Goal: Contribute content: Contribute content

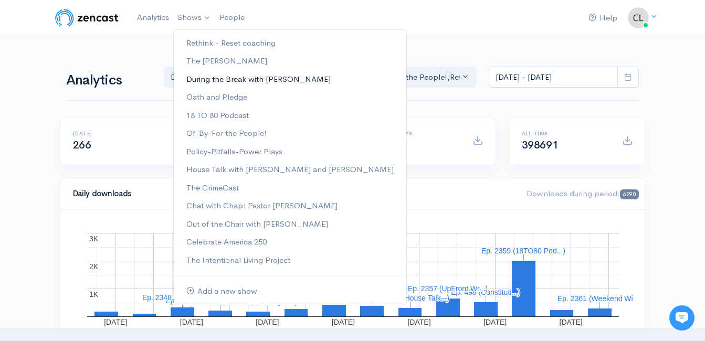
click at [199, 75] on link "During the Break with [PERSON_NAME]" at bounding box center [290, 79] width 232 height 18
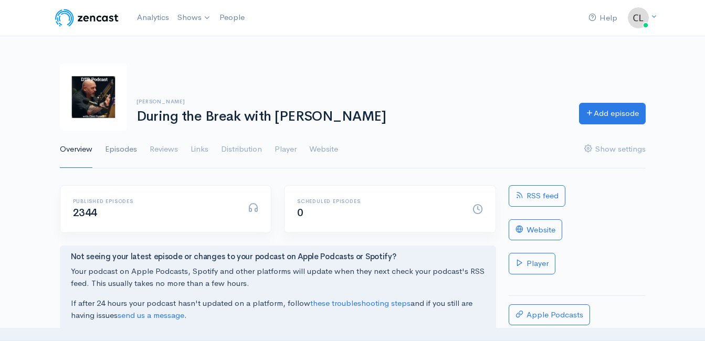
click at [123, 152] on link "Episodes" at bounding box center [121, 150] width 32 height 38
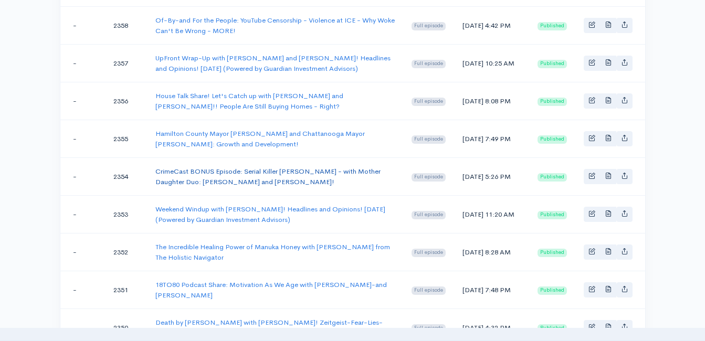
scroll to position [367, 0]
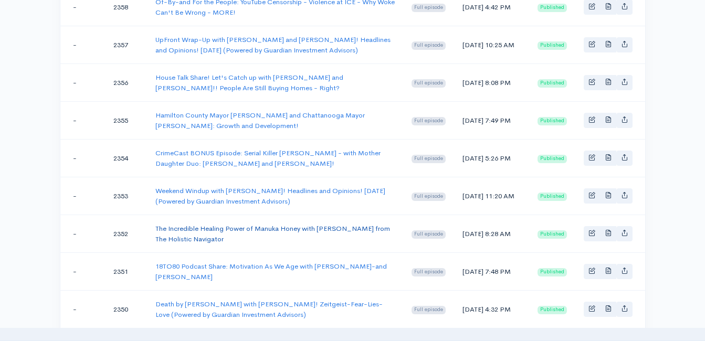
click at [203, 227] on link "The Incredible Healing Power of Manuka Honey with [PERSON_NAME] from The Holist…" at bounding box center [272, 233] width 235 height 19
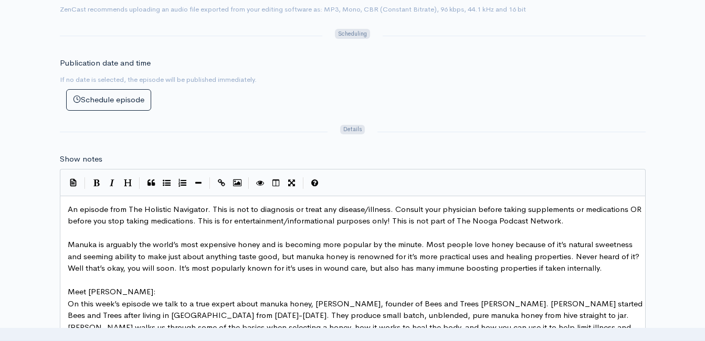
scroll to position [4, 0]
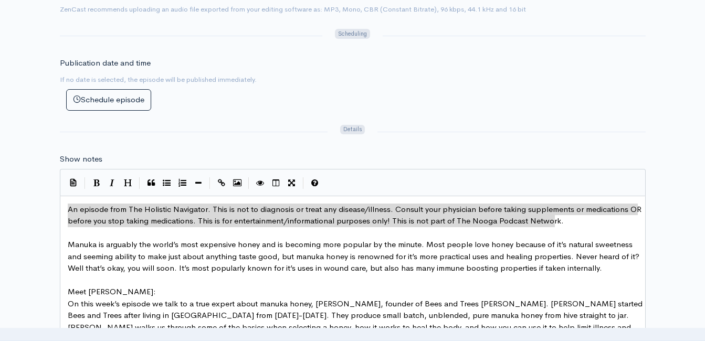
drag, startPoint x: 554, startPoint y: 222, endPoint x: 69, endPoint y: 198, distance: 485.9
type textarea "​An episode from The Holistic Navigator. This is not to diagnosis or treat any …"
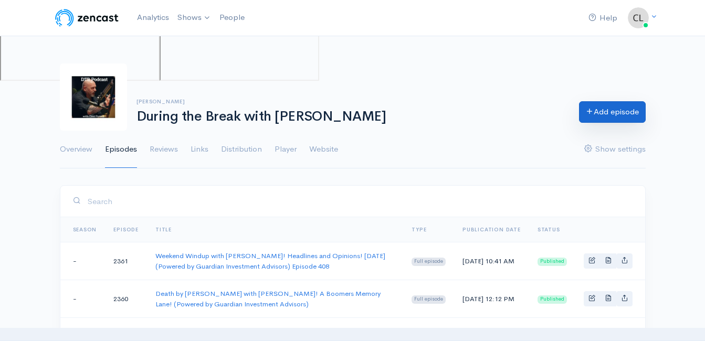
click at [622, 111] on link "Add episode" at bounding box center [612, 112] width 67 height 22
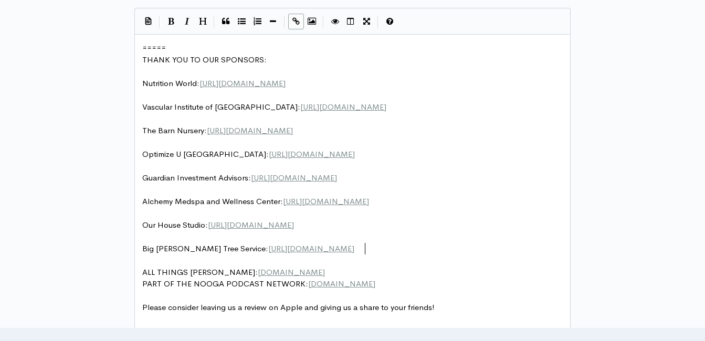
scroll to position [4, 0]
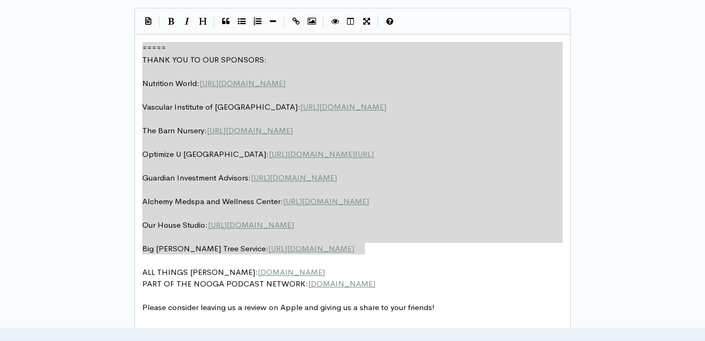
drag, startPoint x: 375, startPoint y: 247, endPoint x: 144, endPoint y: 29, distance: 317.7
type textarea "​===== THANK YOU TO OUR SPONSORS: Nutrition World: https://nutritionw.com/ Vasc…"
paste textarea
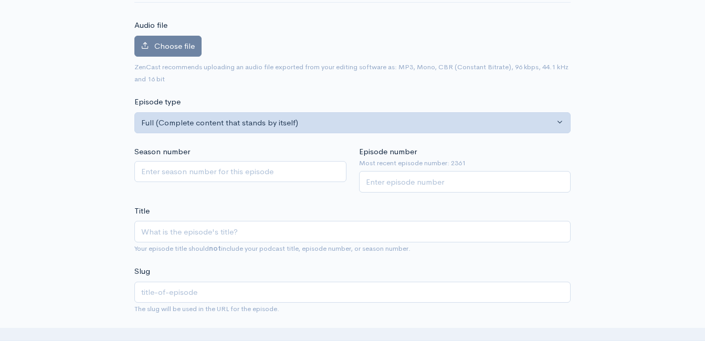
scroll to position [105, 0]
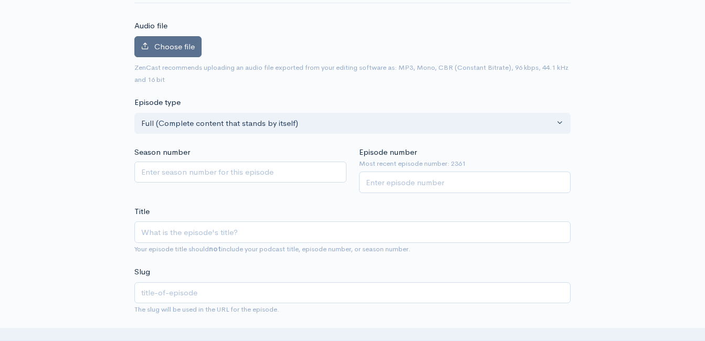
click at [151, 39] on label "Choose file" at bounding box center [167, 47] width 67 height 22
click at [0, 0] on input "Choose file" at bounding box center [0, 0] width 0 height 0
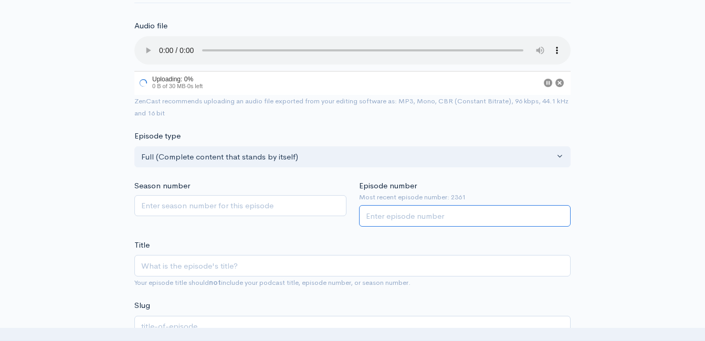
click at [412, 216] on input "Episode number" at bounding box center [465, 216] width 212 height 22
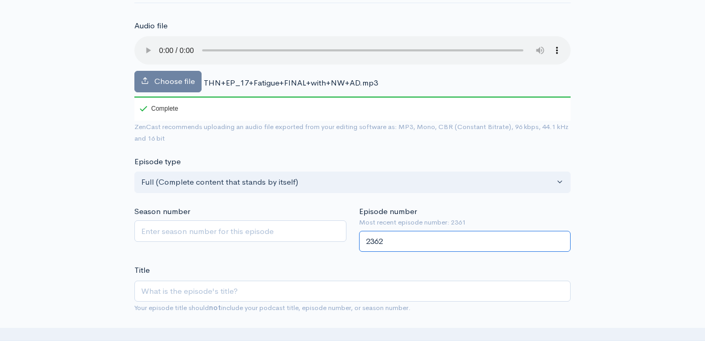
type input "2362"
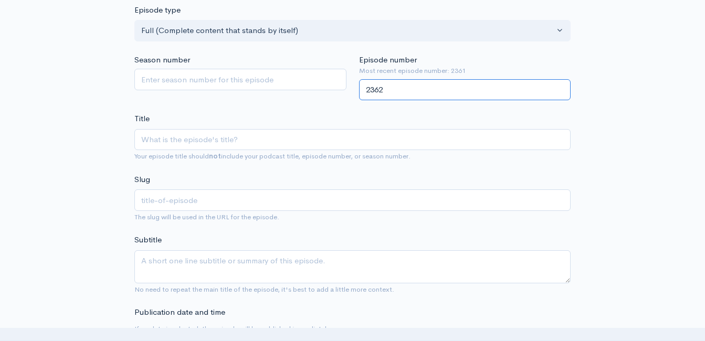
scroll to position [262, 0]
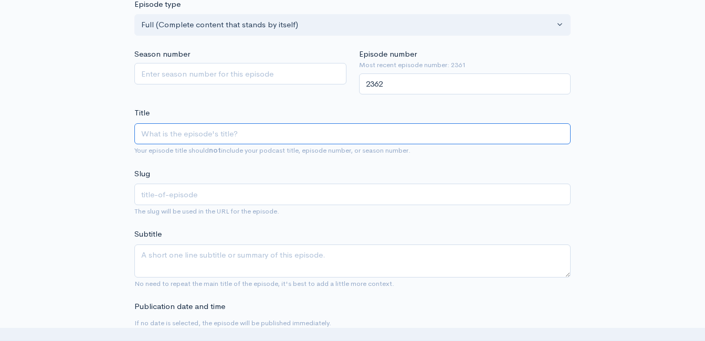
paste input "Fatigue: Why Are You Tired All the Time?"
type input "Fatigue: Why Are You Tired All the Time?"
type input "fatigue-why-are-you-tired-all-the-time"
type input "Fatigue: Why Are You Tired All the Time? A"
type input "fatigue-why-are-you-tired-all-the-time-a"
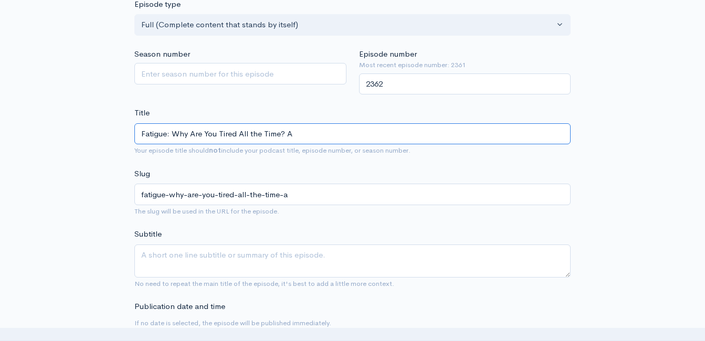
type input "Fatigue: Why Are You Tired All the Time? A H"
type input "fatigue-why-are-you-tired-all-the-time-a-h"
type input "Fatigue: Why Are You Tired All the Time? A Ho"
type input "fatigue-why-are-you-tired-all-the-time-a-ho"
type input "Fatigue: Why Are You Tired All the Time? A Hol"
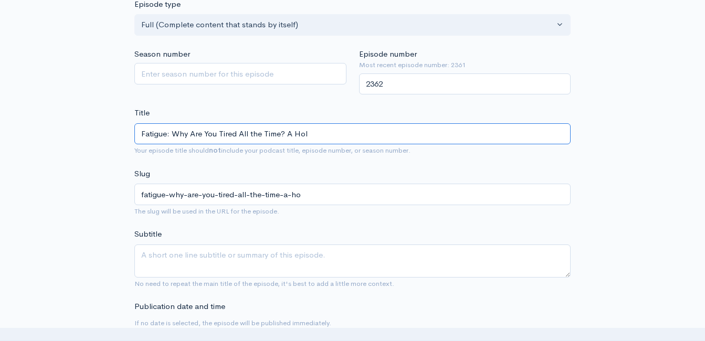
type input "fatigue-why-are-you-tired-all-the-time-a-hol"
type input "Fatigue: Why Are You Tired All the Time? A Holi"
type input "fatigue-why-are-you-tired-all-the-time-a-holi"
type input "Fatigue: Why Are You Tired All the Time? A Holis"
type input "fatigue-why-are-you-tired-all-the-time-a-holis"
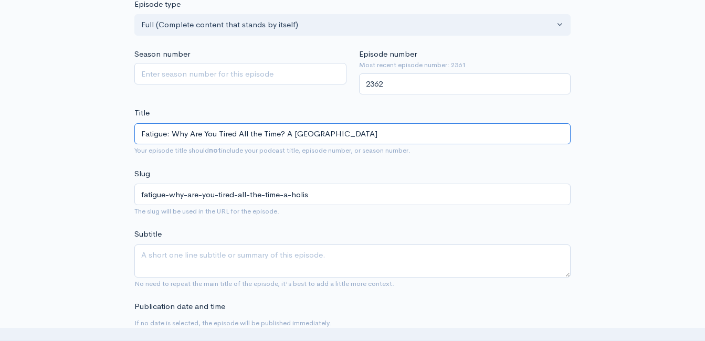
type input "Fatigue: Why Are You Tired All the Time? A Holist"
type input "fatigue-why-are-you-tired-all-the-time-a-holist"
type input "Fatigue: Why Are You Tired All the Time? A Holisti"
type input "fatigue-why-are-you-tired-all-the-time-a-holisti"
type input "Fatigue: Why Are You Tired All the Time? A Holistic"
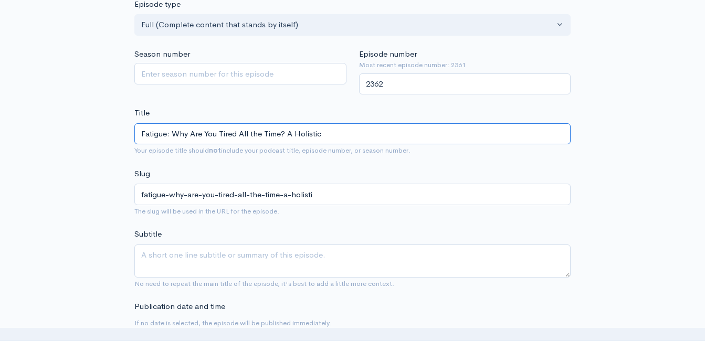
type input "fatigue-why-are-you-tired-all-the-time-a-holistic"
type input "Fatigue: Why Are You Tired All the Time? A Holistic N"
type input "fatigue-why-are-you-tired-all-the-time-a-holistic-n"
type input "Fatigue: Why Are You Tired All the Time? A Holistic Na"
type input "fatigue-why-are-you-tired-all-the-time-a-holistic-na"
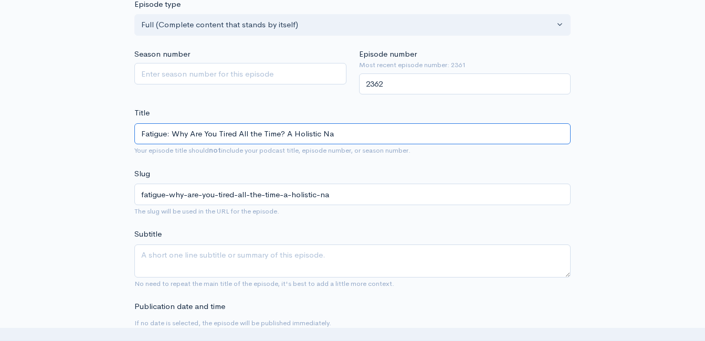
type input "Fatigue: Why Are You Tired All the Time? A Holistic Nav"
type input "fatigue-why-are-you-tired-all-the-time-a-holistic-nav"
type input "Fatigue: Why Are You Tired All the Time? A Holistic Navi"
type input "fatigue-why-are-you-tired-all-the-time-a-holistic-navi"
type input "Fatigue: Why Are You Tired All the Time? A Holistic Navig"
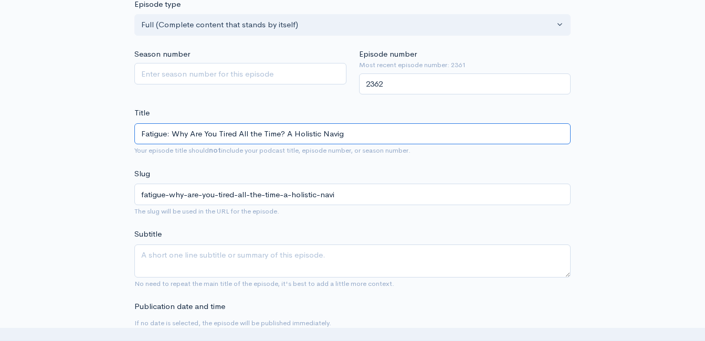
type input "fatigue-why-are-you-tired-all-the-time-a-holistic-navig"
type input "Fatigue: Why Are You Tired All the Time? A Holistic Naviga"
type input "fatigue-why-are-you-tired-all-the-time-a-holistic-naviga"
type input "Fatigue: Why Are You Tired All the Time? A Holistic Navigat"
type input "fatigue-why-are-you-tired-all-the-time-a-holistic-navigat"
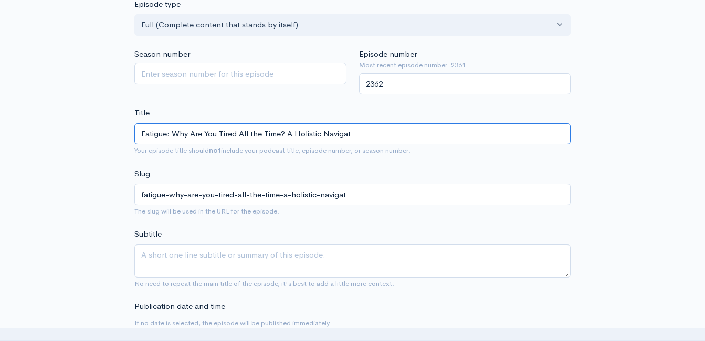
type input "Fatigue: Why Are You Tired All the Time? A Holistic Navigato"
type input "fatigue-why-are-you-tired-all-the-time-a-holistic-navigato"
type input "Fatigue: Why Are You Tired All the Time? A Holistic Navigator"
type input "fatigue-why-are-you-tired-all-the-time-a-holistic-navigator"
type input "Fatigue: Why Are You Tired All the Time? A Holistic Navigator R"
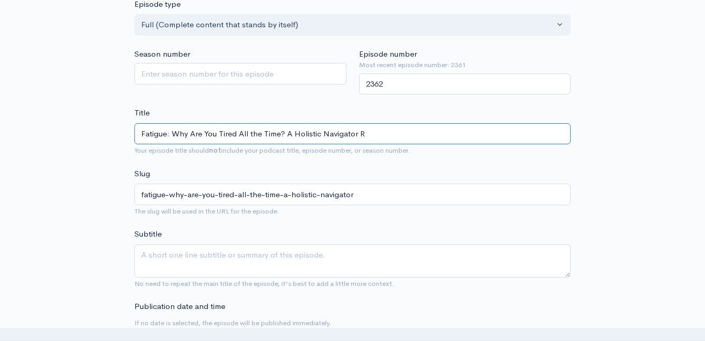
type input "fatigue-why-are-you-tired-all-the-time-a-holistic-navigator-r"
type input "Fatigue: Why Are You Tired All the Time? A Holistic Navigator Re"
type input "fatigue-why-are-you-tired-all-the-time-a-holistic-navigator-re"
type input "Fatigue: Why Are You Tired All the Time? A Holistic Navigator Res"
type input "fatigue-why-are-you-tired-all-the-time-a-holistic-navigator-res"
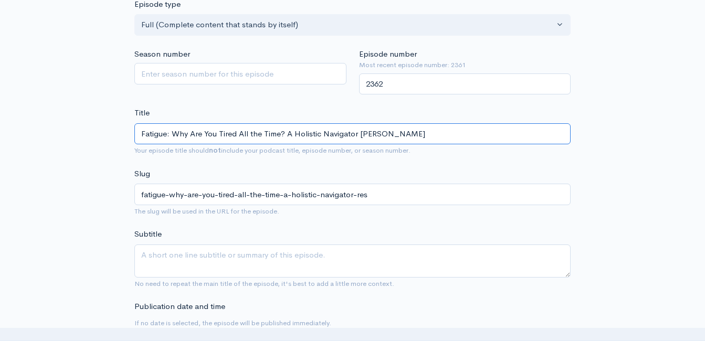
type input "Fatigue: Why Are You Tired All the Time? A Holistic Navigator Resha"
type input "fatigue-why-are-you-tired-all-the-time-a-holistic-navigator-resha"
type input "Fatigue: Why Are You Tired All the Time? A Holistic Navigator Reshar"
type input "fatigue-why-are-you-tired-all-the-time-a-holistic-navigator-reshar"
type input "Fatigue: Why Are You Tired All the Time? A Holistic Navigator Reshare"
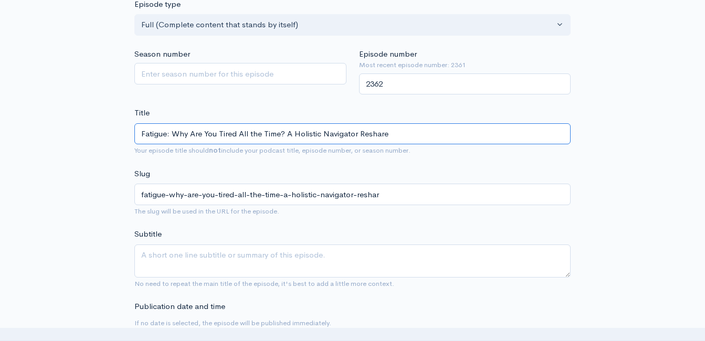
type input "fatigue-why-are-you-tired-all-the-time-a-holistic-navigator-reshare"
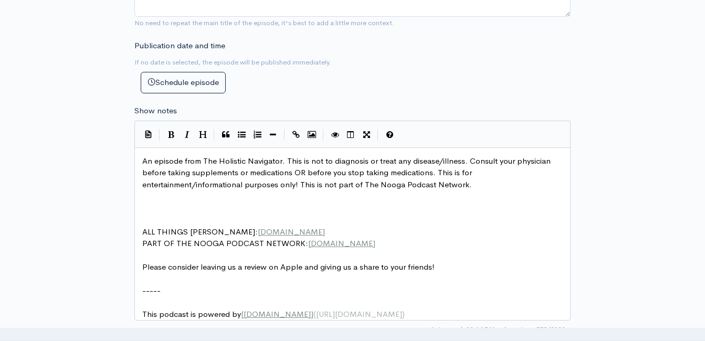
scroll to position [525, 0]
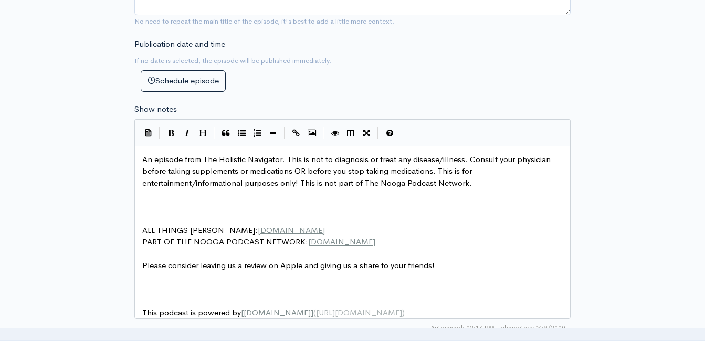
type input "Fatigue: Why Are You Tired All the Time? A Holistic Navigator Reshare!"
click at [155, 207] on pre "​" at bounding box center [356, 207] width 432 height 12
type textarea "​"
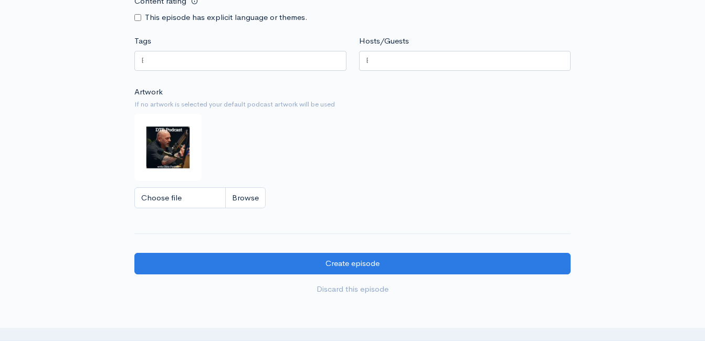
scroll to position [1359, 0]
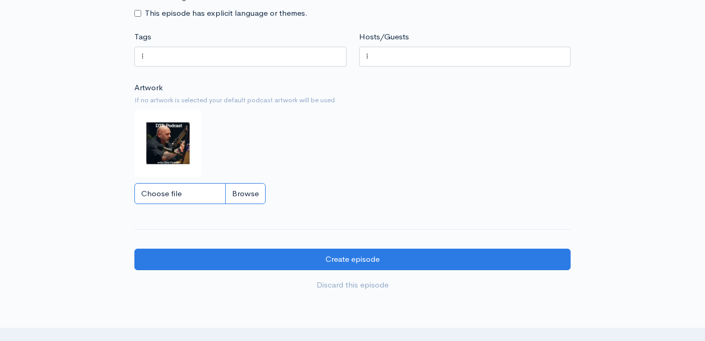
click at [240, 194] on input "Choose file" at bounding box center [199, 194] width 131 height 22
type input "C:\fakepath\pexels-olly-3767411.jpg"
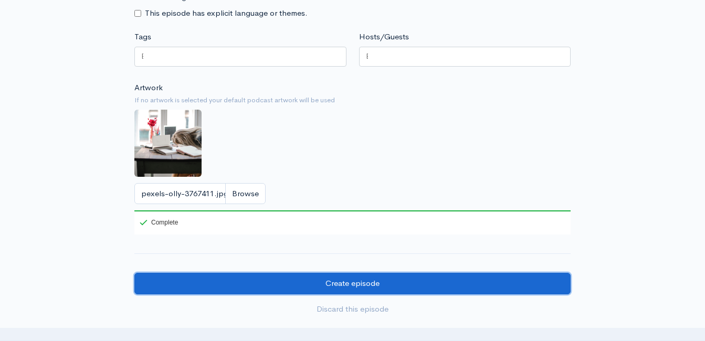
click at [320, 294] on input "Create episode" at bounding box center [352, 284] width 436 height 22
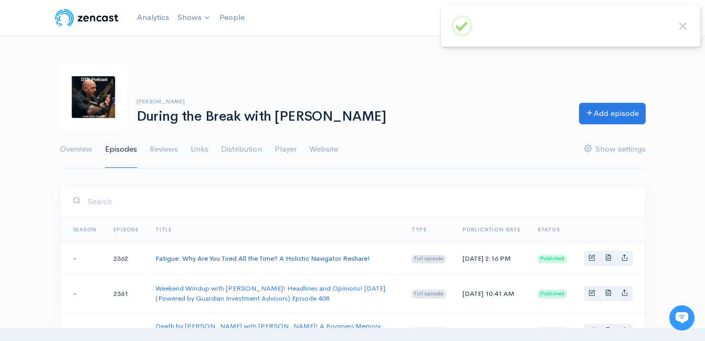
click at [324, 261] on link "Fatigue: Why Are You Tired All the Time? A Holistic Navigator Reshare!" at bounding box center [262, 258] width 215 height 9
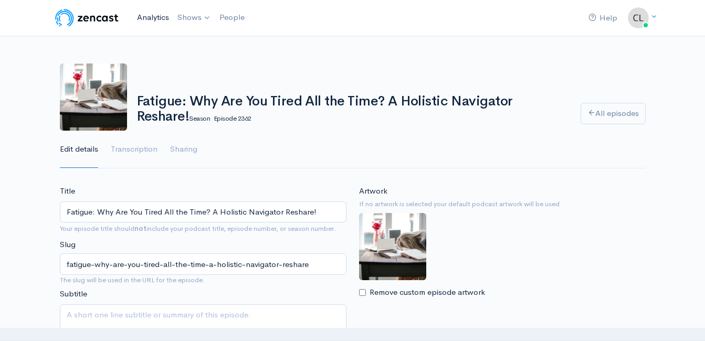
click at [150, 15] on link "Analytics" at bounding box center [153, 17] width 40 height 23
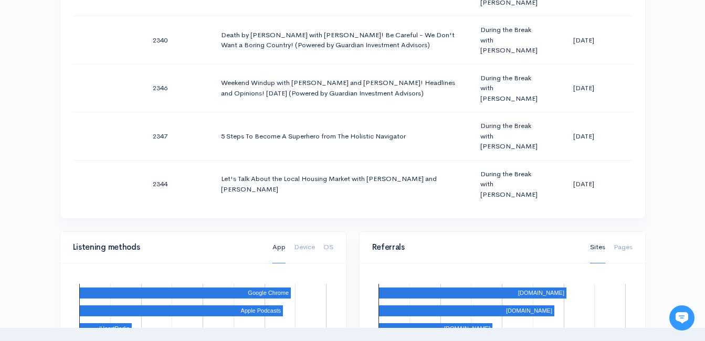
scroll to position [867, 0]
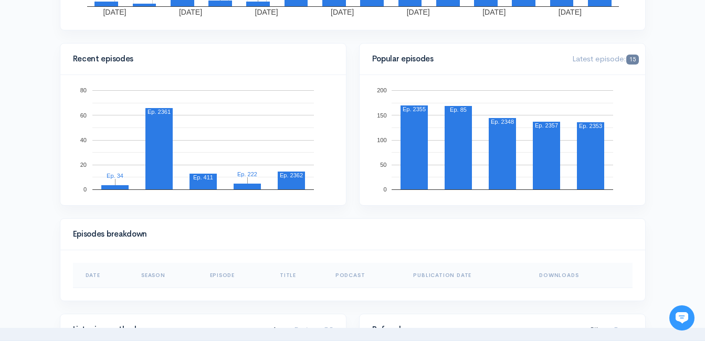
scroll to position [315, 0]
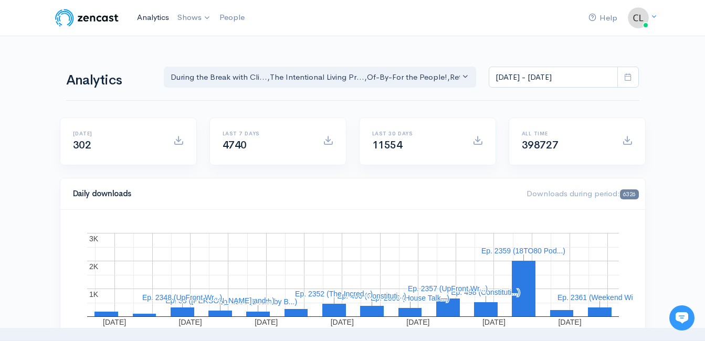
click at [157, 9] on link "Analytics" at bounding box center [153, 17] width 40 height 23
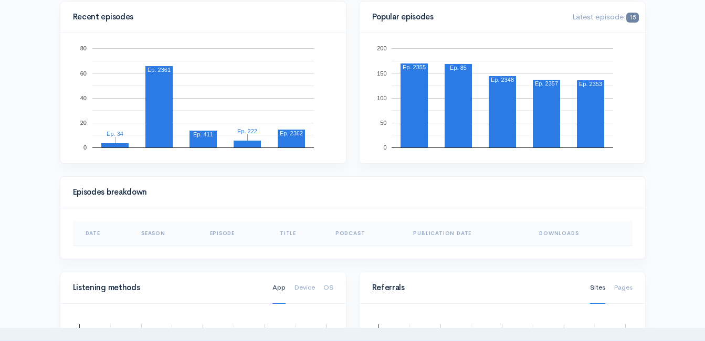
scroll to position [315, 0]
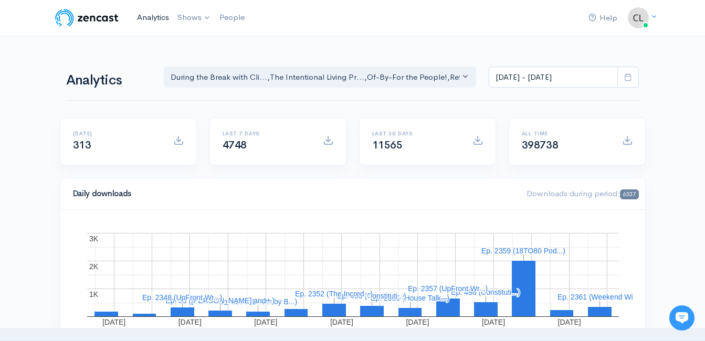
click at [163, 20] on link "Analytics" at bounding box center [153, 17] width 40 height 23
click at [144, 14] on link "Analytics" at bounding box center [153, 17] width 40 height 23
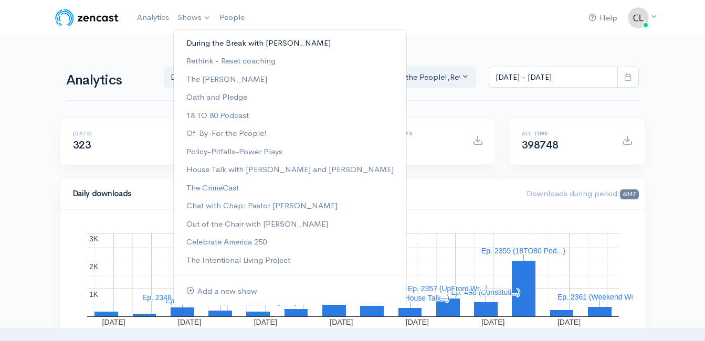
click at [194, 37] on link "During the Break with [PERSON_NAME]" at bounding box center [290, 43] width 232 height 18
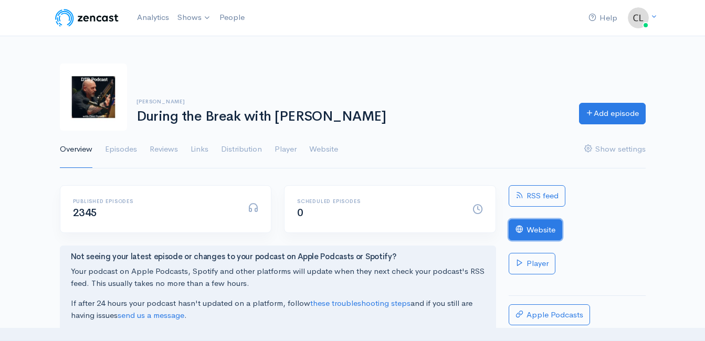
click at [531, 227] on link "Website" at bounding box center [535, 230] width 54 height 22
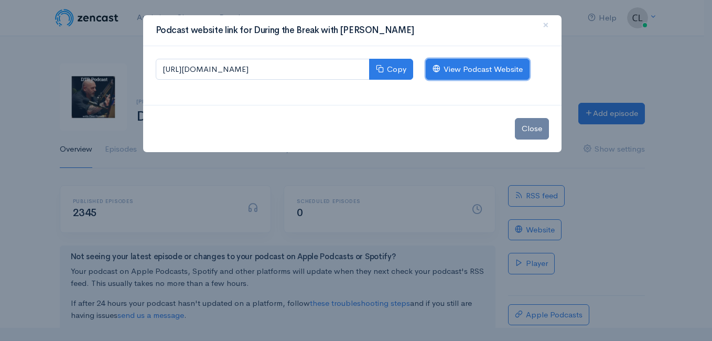
click at [490, 66] on link "View Podcast Website" at bounding box center [478, 70] width 104 height 22
click at [473, 70] on link "View Podcast Website" at bounding box center [478, 70] width 104 height 22
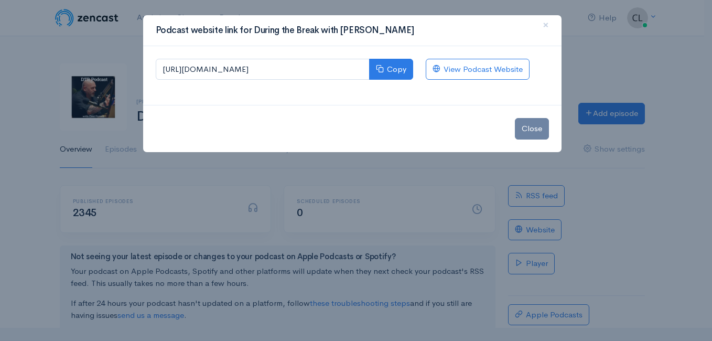
click at [104, 58] on div "Podcast website link for During the Break with Clint Powell × https://during-th…" at bounding box center [356, 170] width 712 height 341
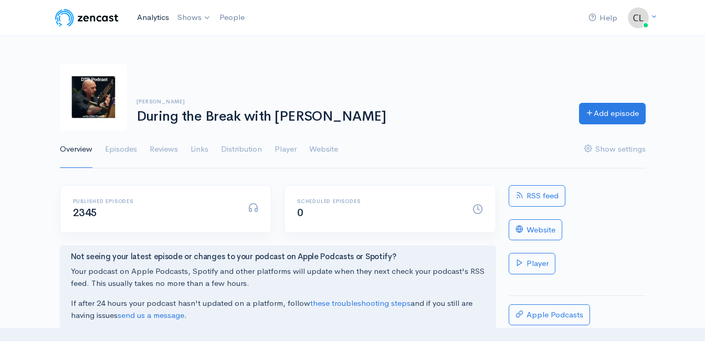
click at [157, 19] on link "Analytics" at bounding box center [153, 17] width 40 height 23
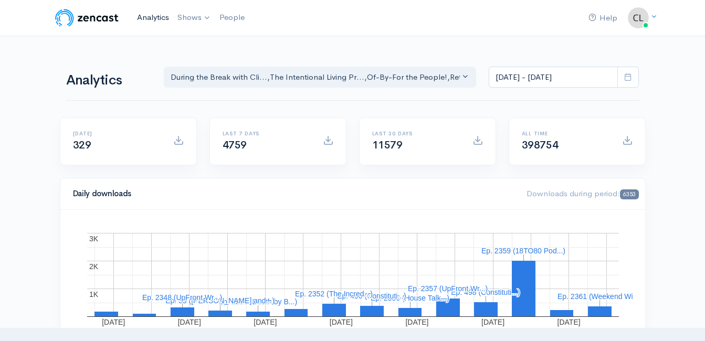
click at [158, 20] on link "Analytics" at bounding box center [153, 17] width 40 height 23
